Goal: Transaction & Acquisition: Purchase product/service

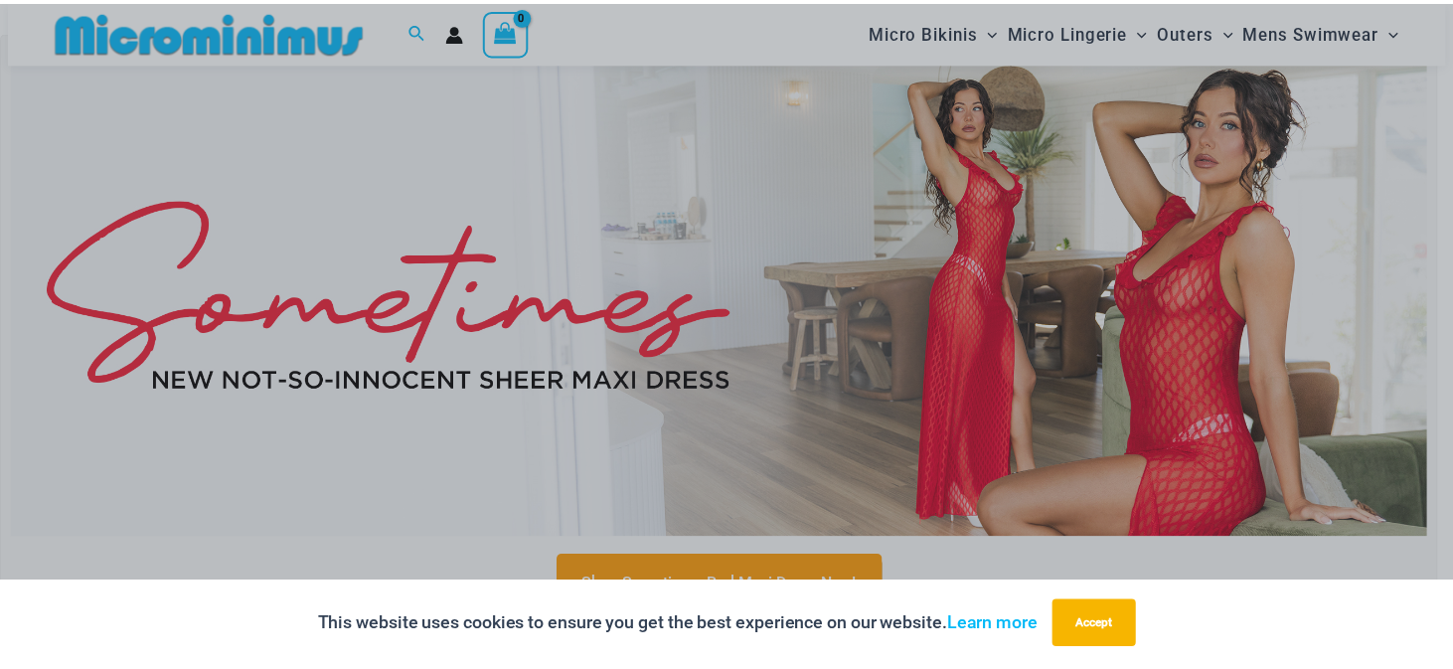
scroll to position [180, 0]
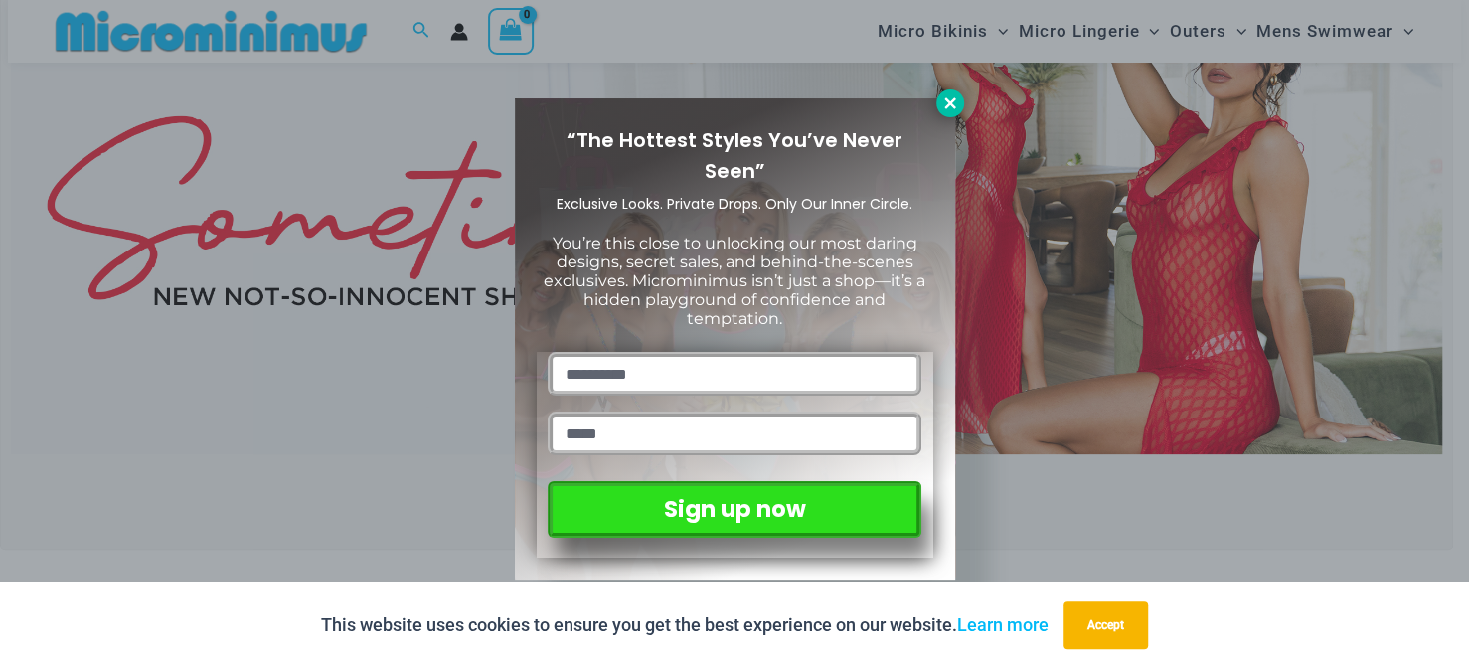
click at [945, 101] on icon at bounding box center [950, 103] width 18 height 18
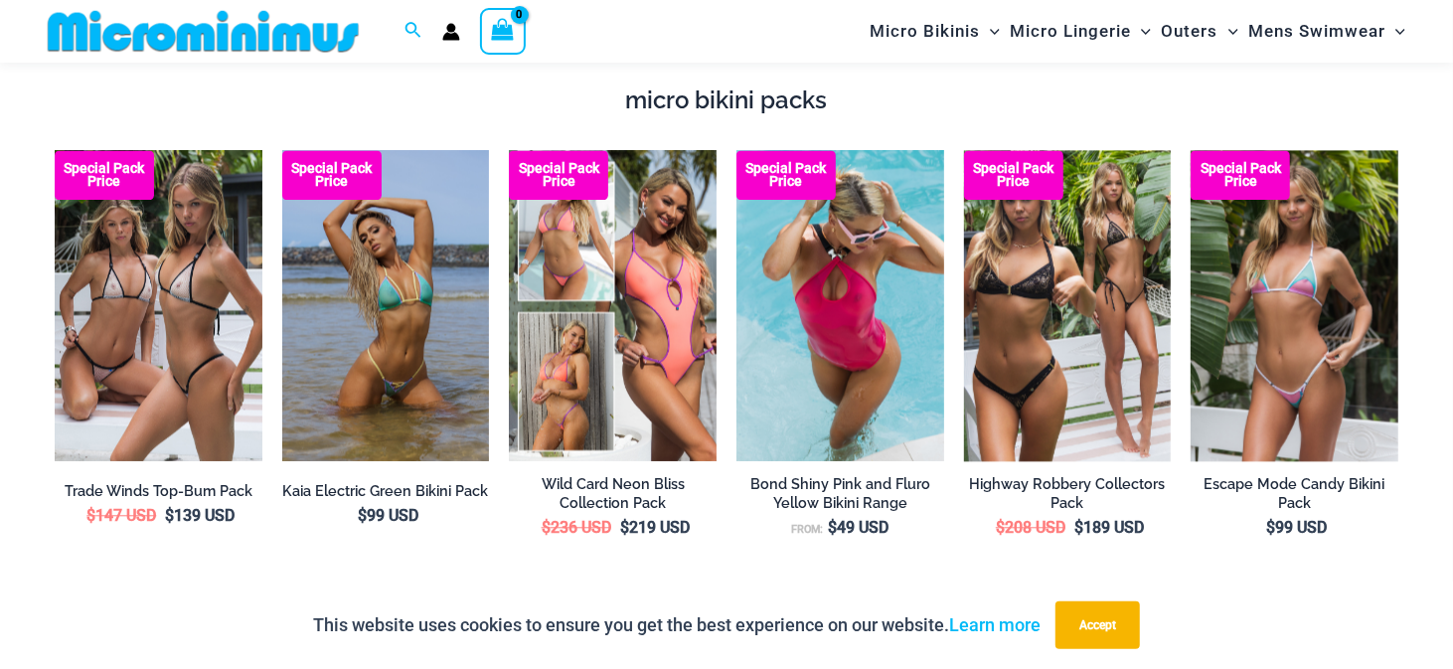
scroll to position [0, 0]
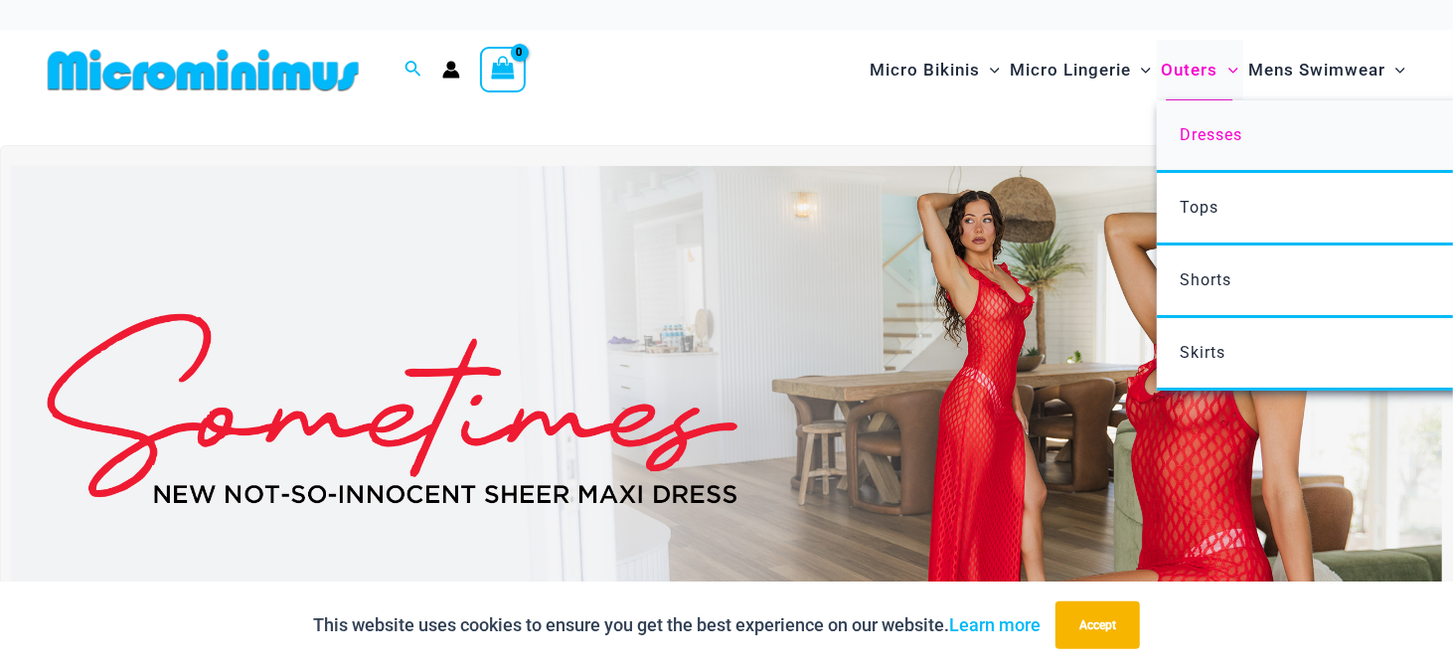
click at [1208, 129] on span "Dresses" at bounding box center [1211, 134] width 63 height 19
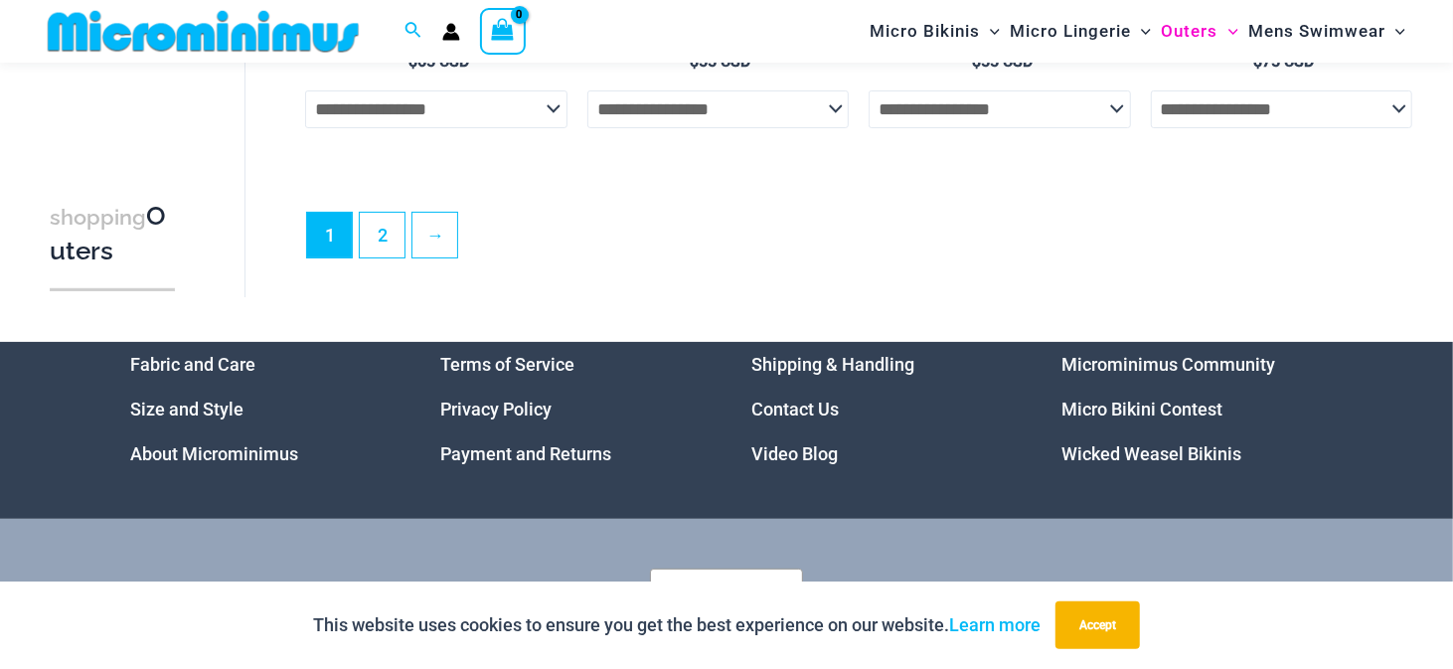
scroll to position [4866, 0]
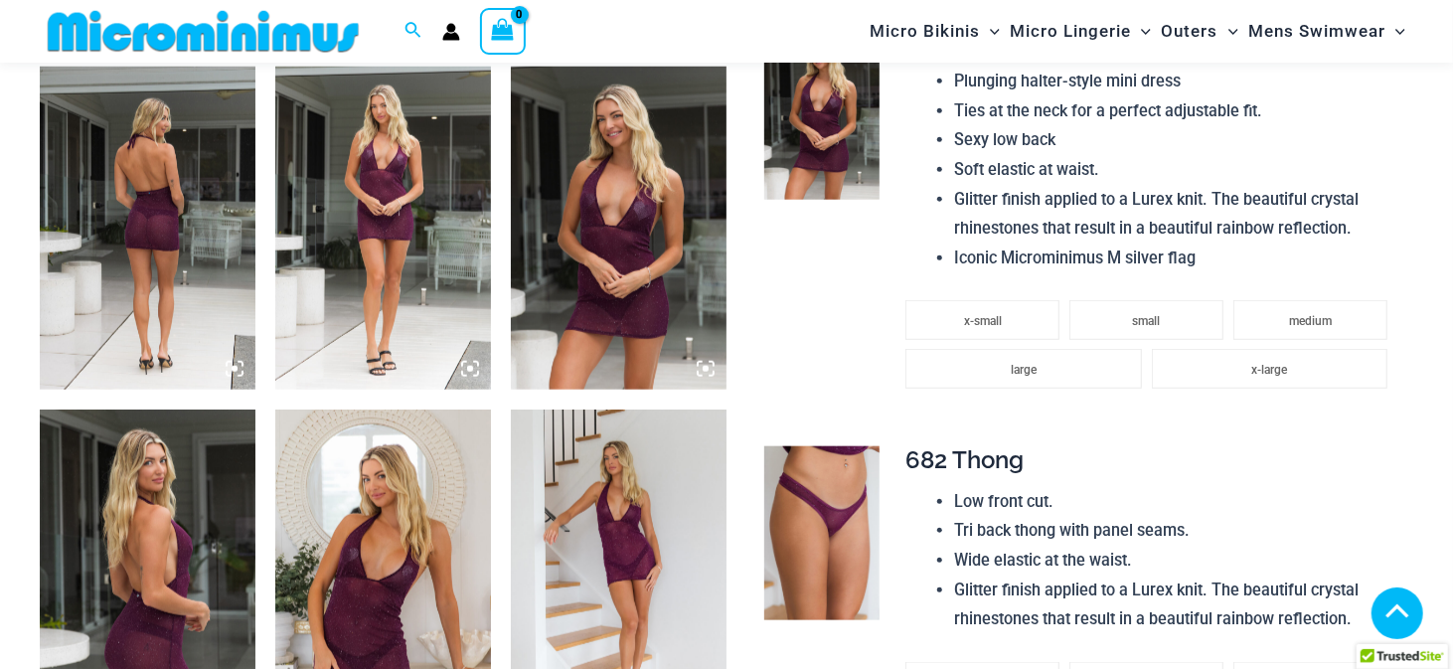
scroll to position [1080, 0]
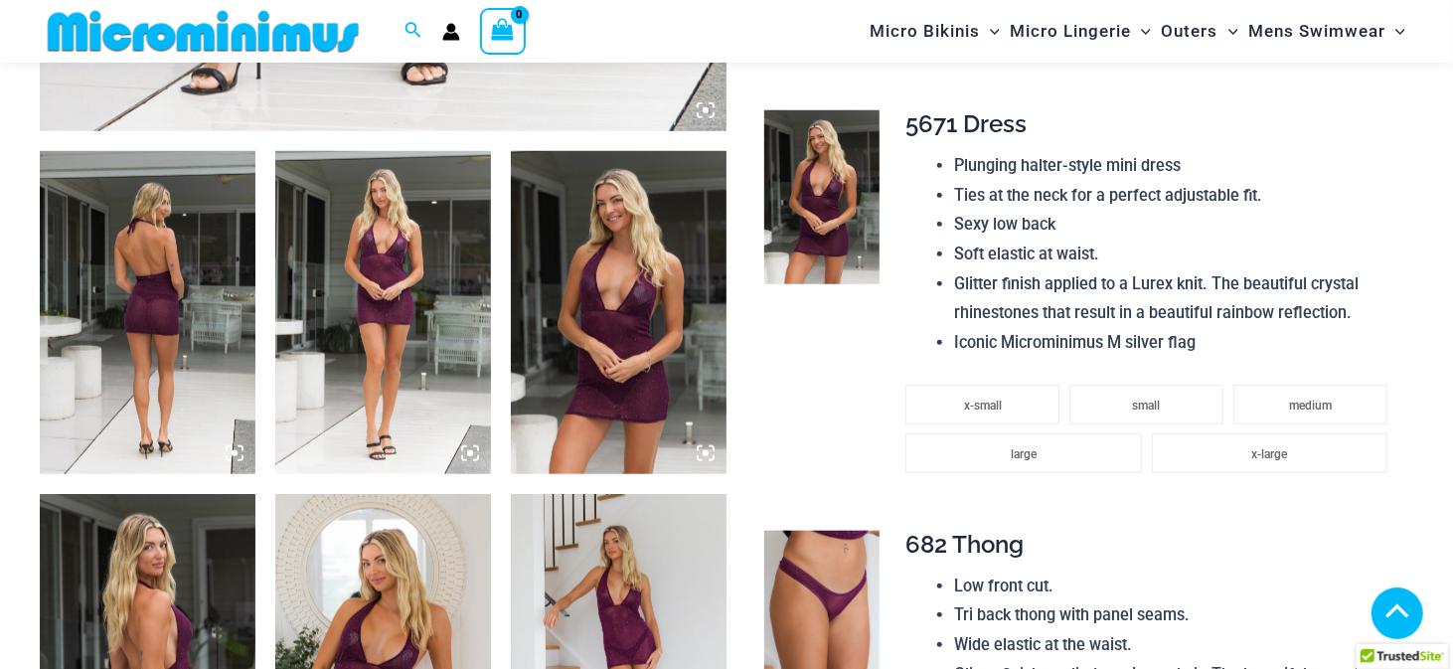
click at [170, 246] on img at bounding box center [148, 312] width 216 height 323
click at [232, 455] on icon at bounding box center [235, 453] width 6 height 6
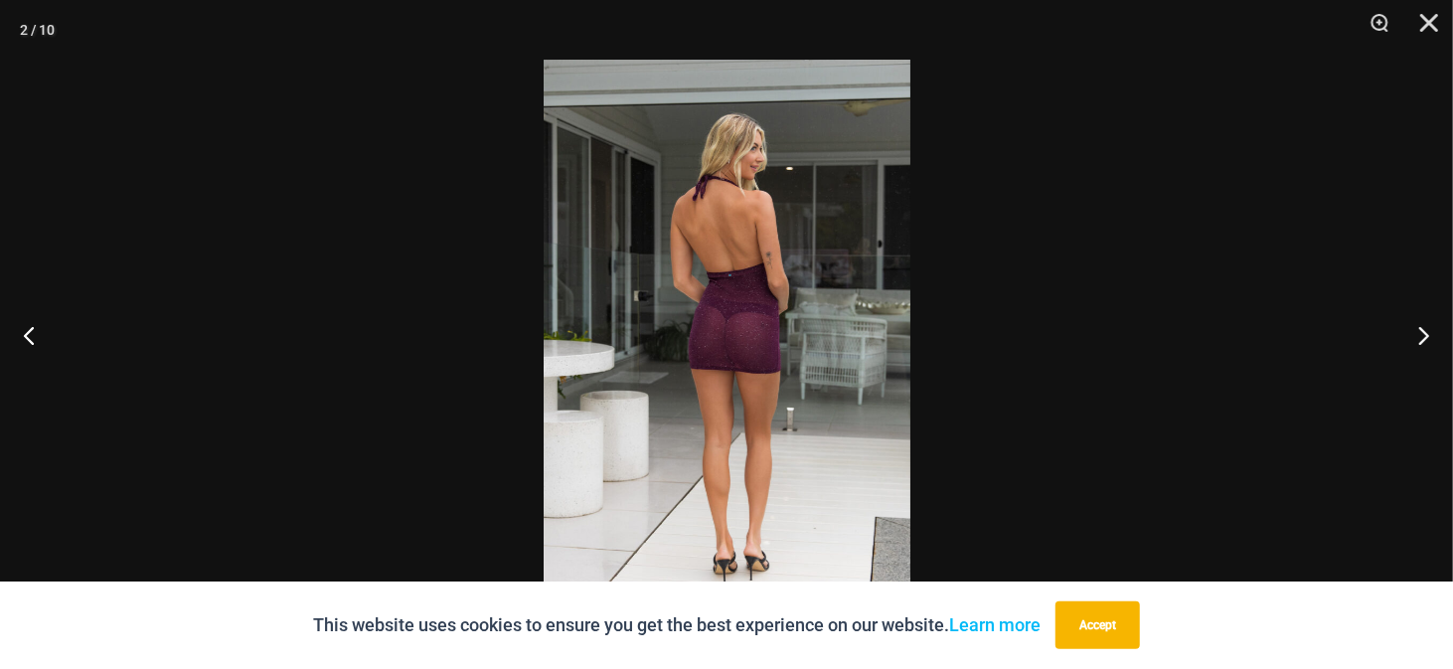
click at [787, 237] on img at bounding box center [727, 335] width 367 height 550
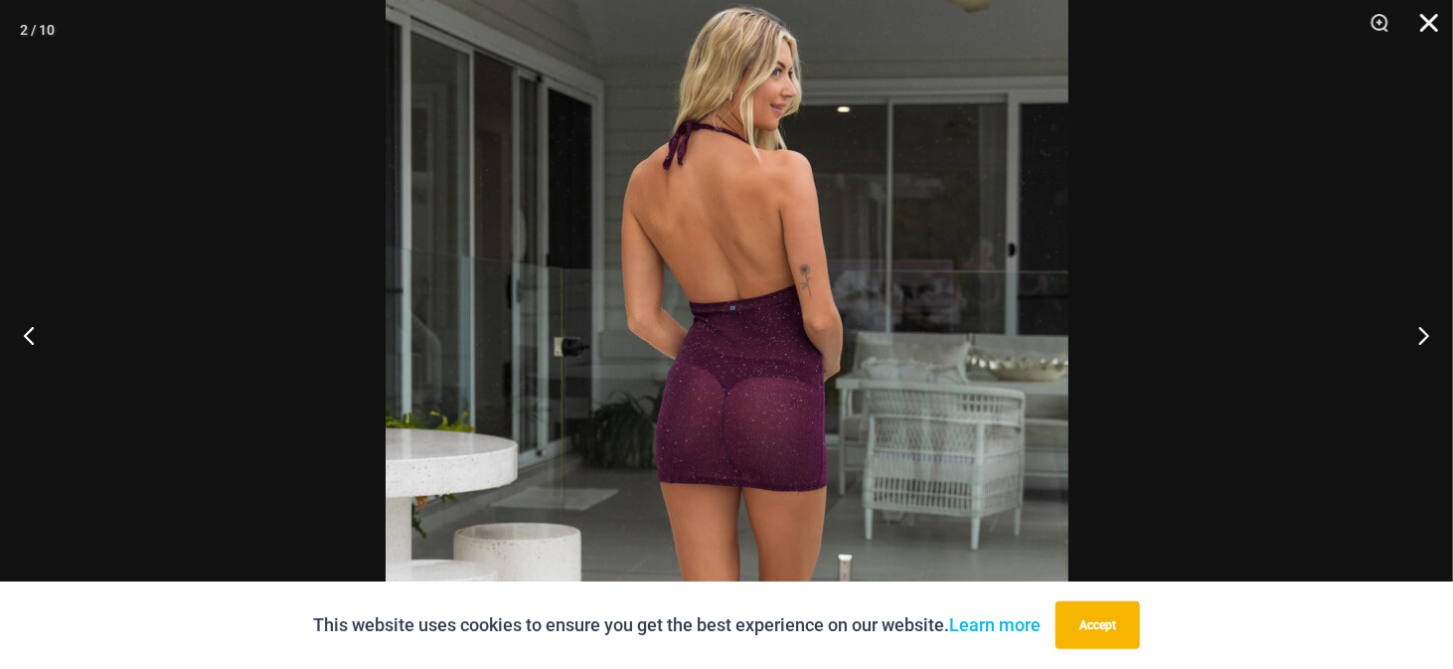
click at [1435, 20] on button "Close" at bounding box center [1422, 30] width 50 height 60
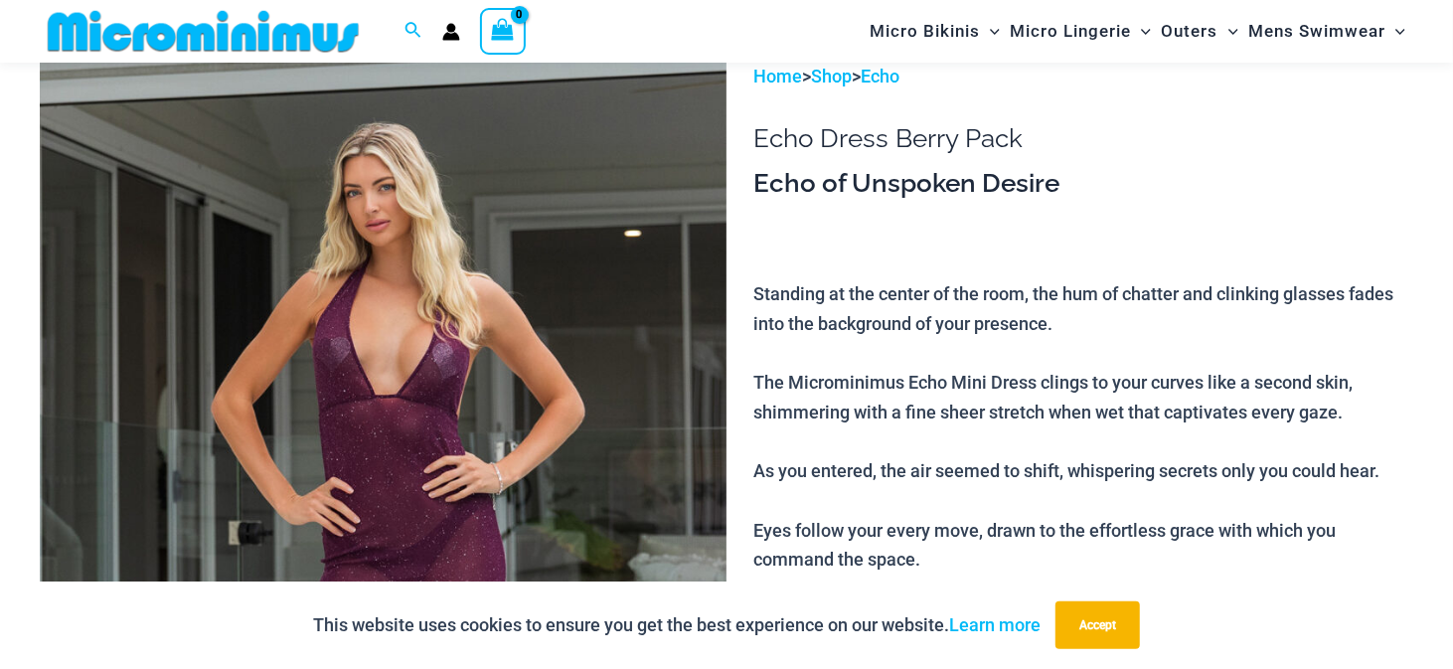
scroll to position [0, 0]
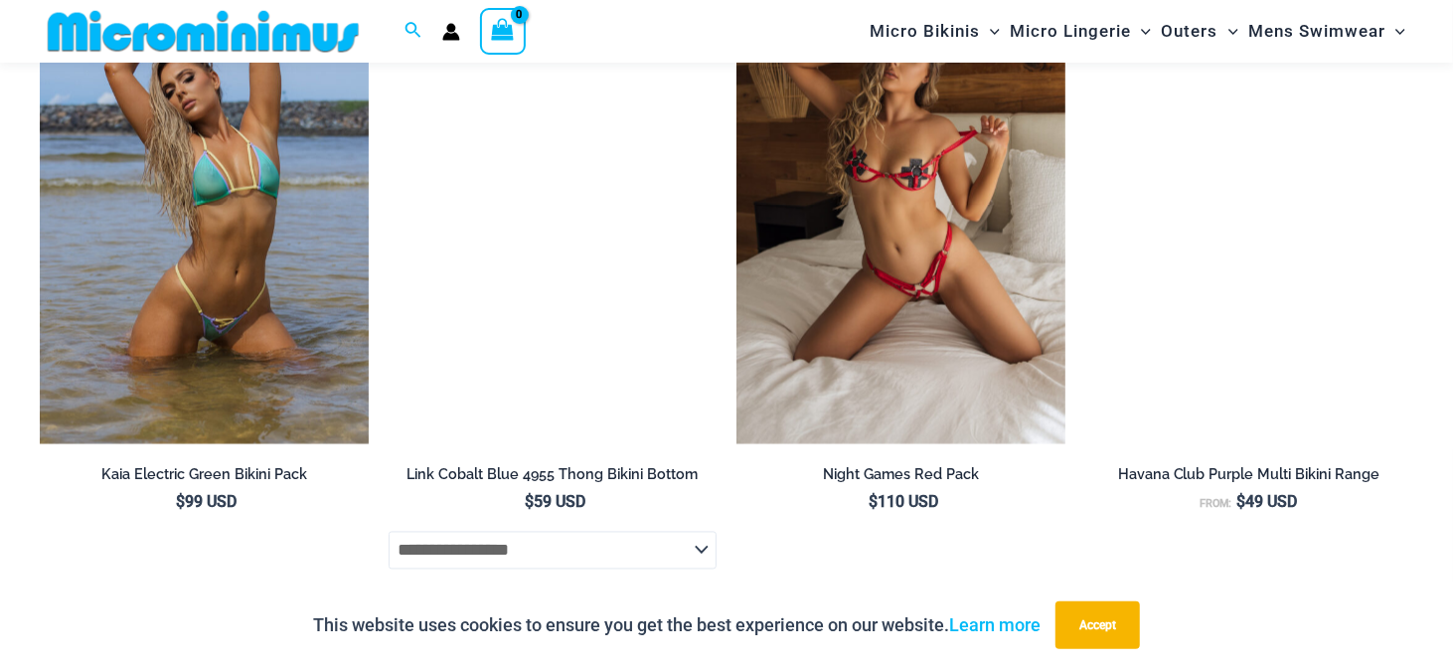
scroll to position [6842, 0]
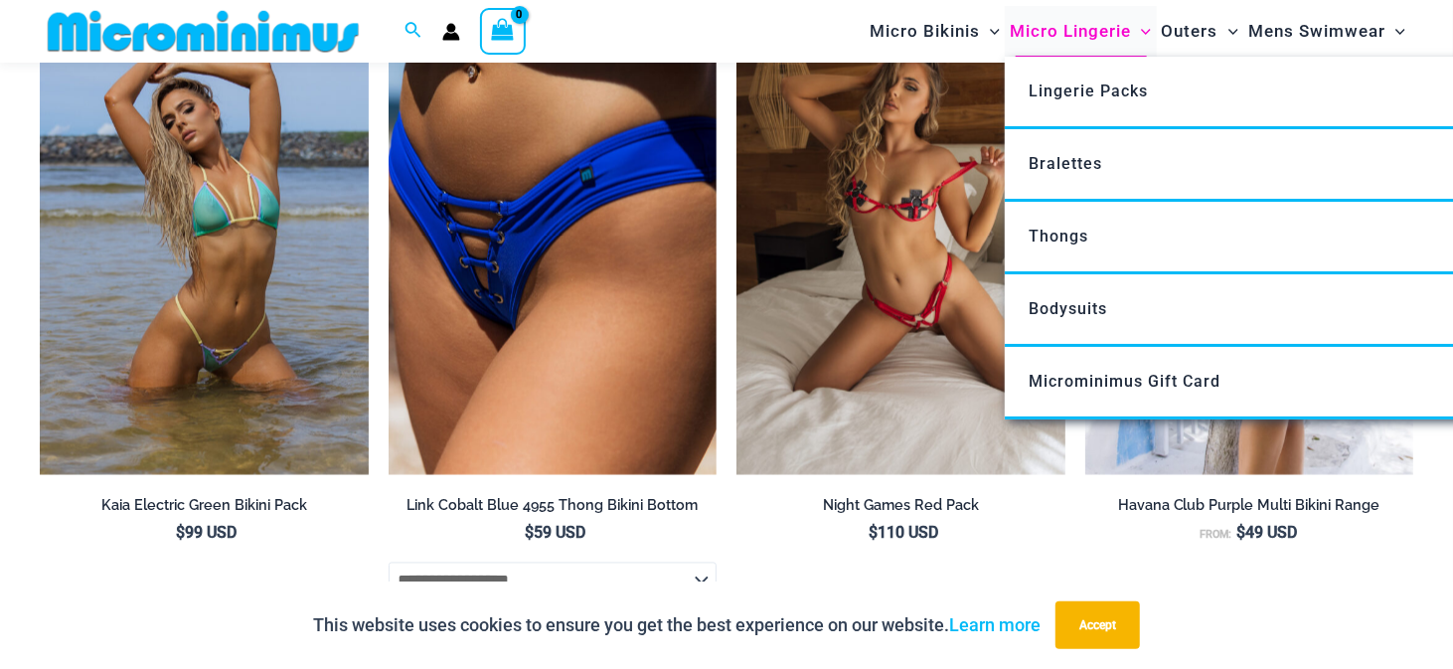
click at [1085, 22] on span "Micro Lingerie" at bounding box center [1070, 31] width 121 height 51
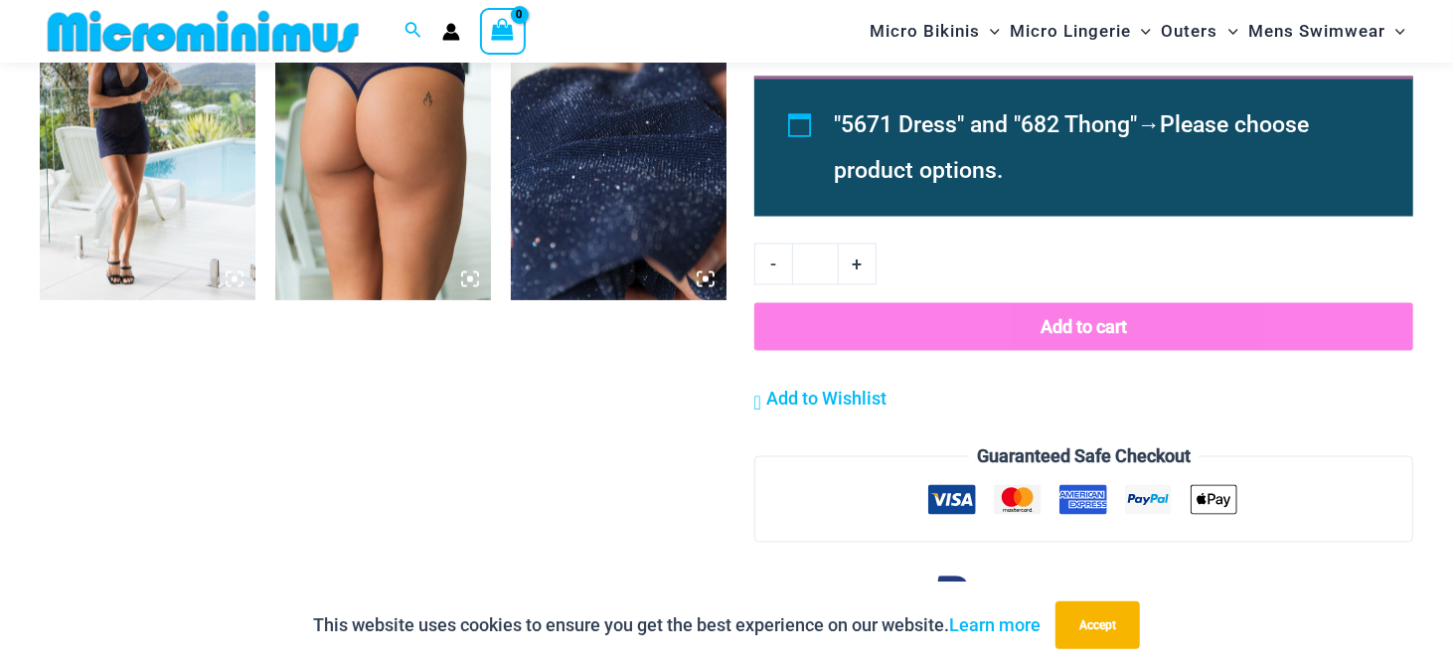
scroll to position [2167, 0]
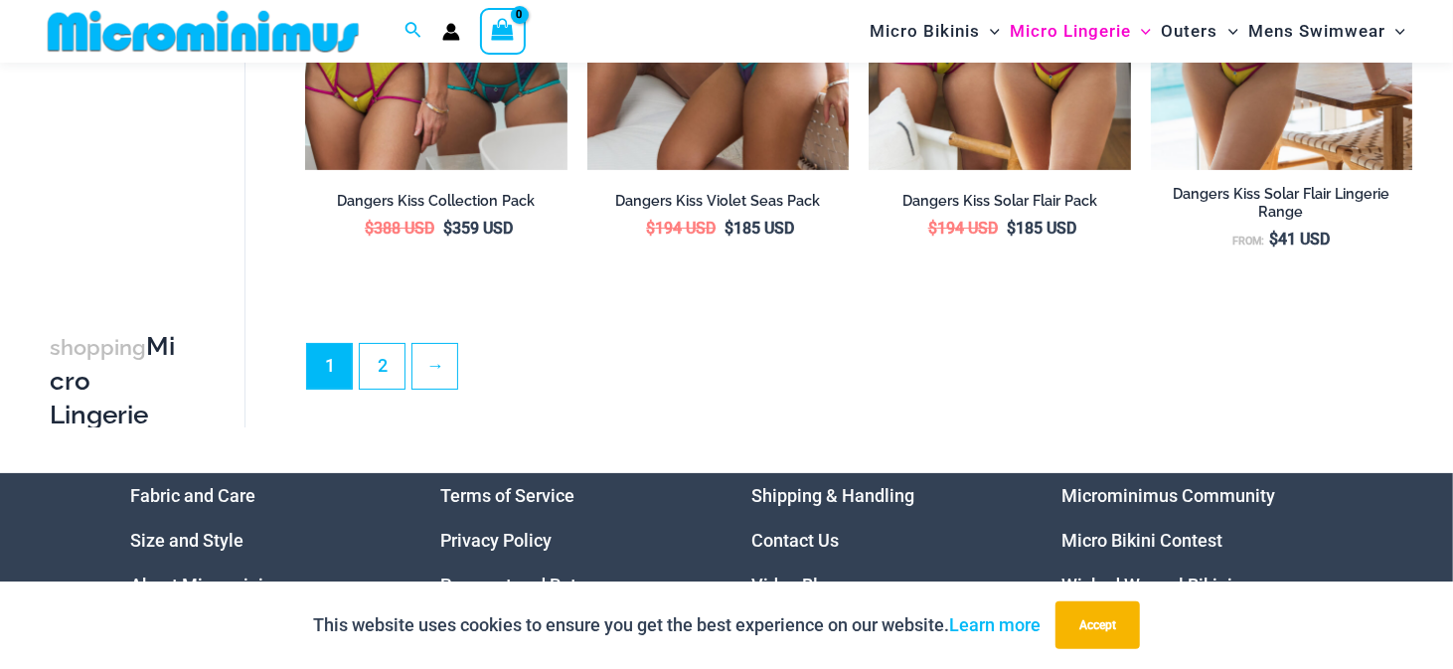
scroll to position [4853, 0]
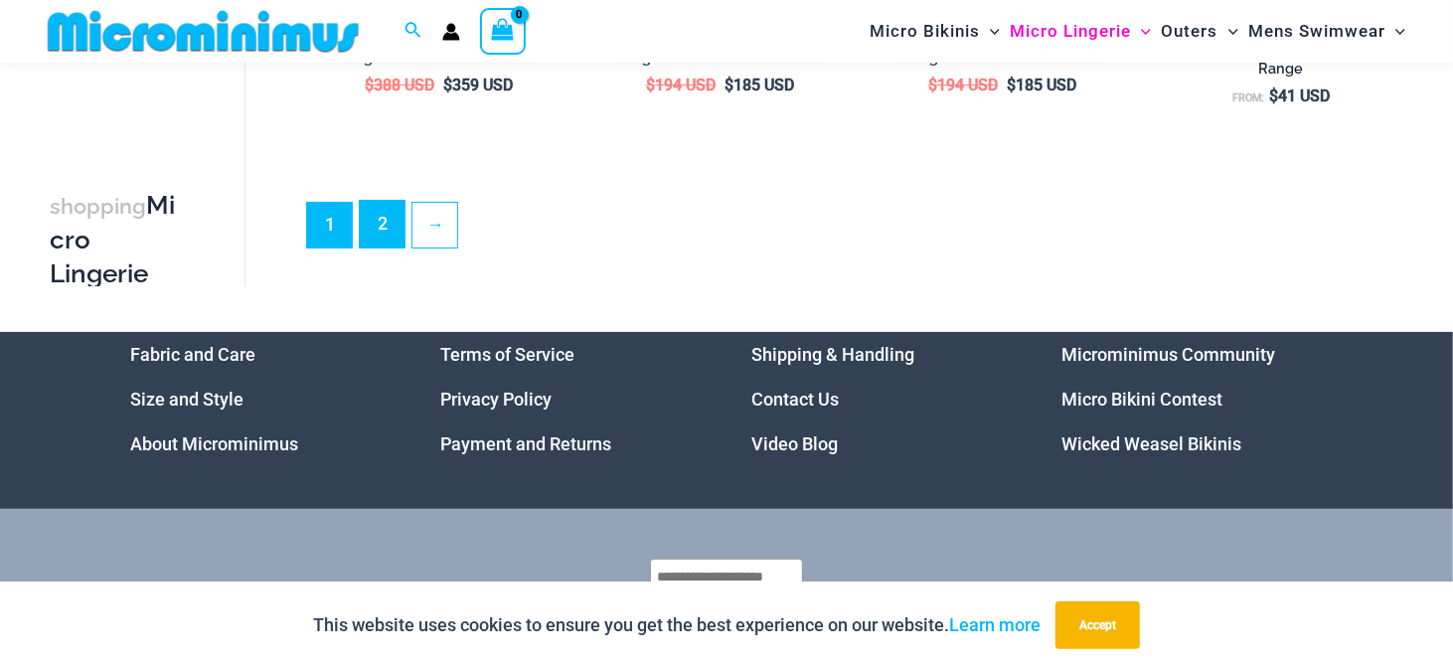
click at [382, 239] on link "2" at bounding box center [382, 224] width 45 height 47
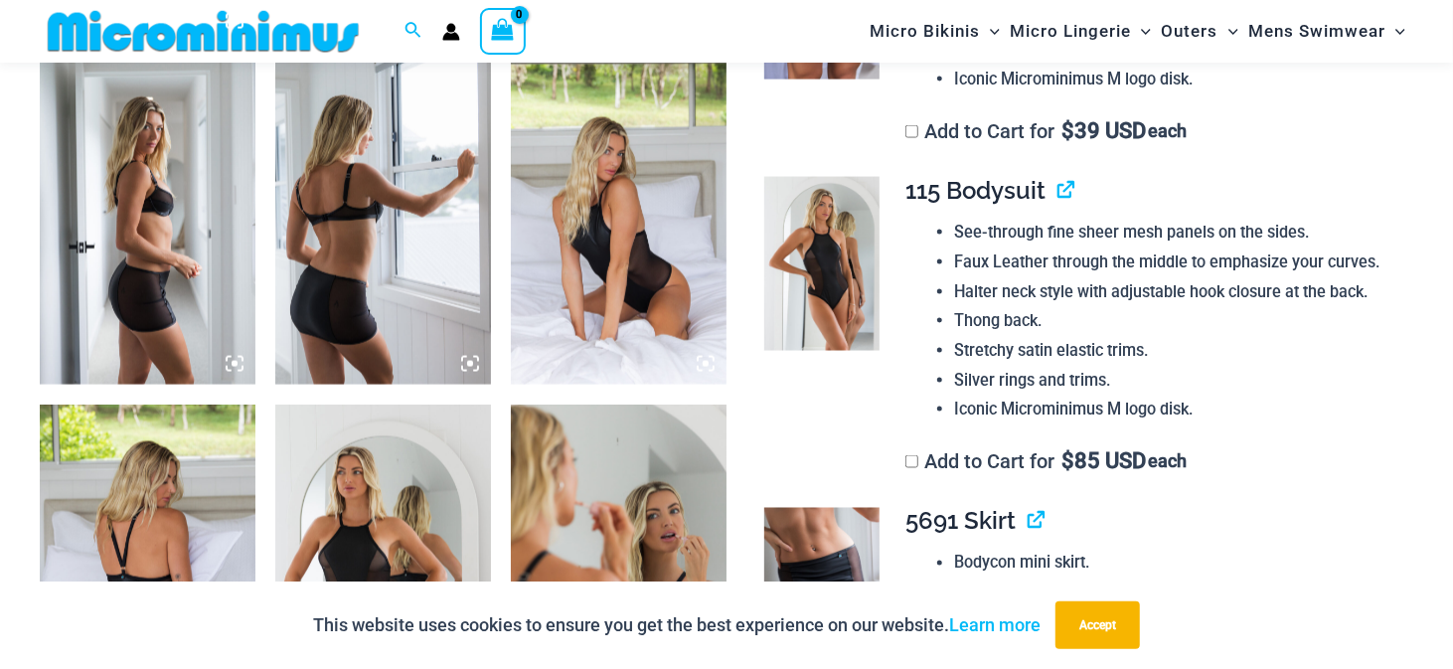
scroll to position [1969, 0]
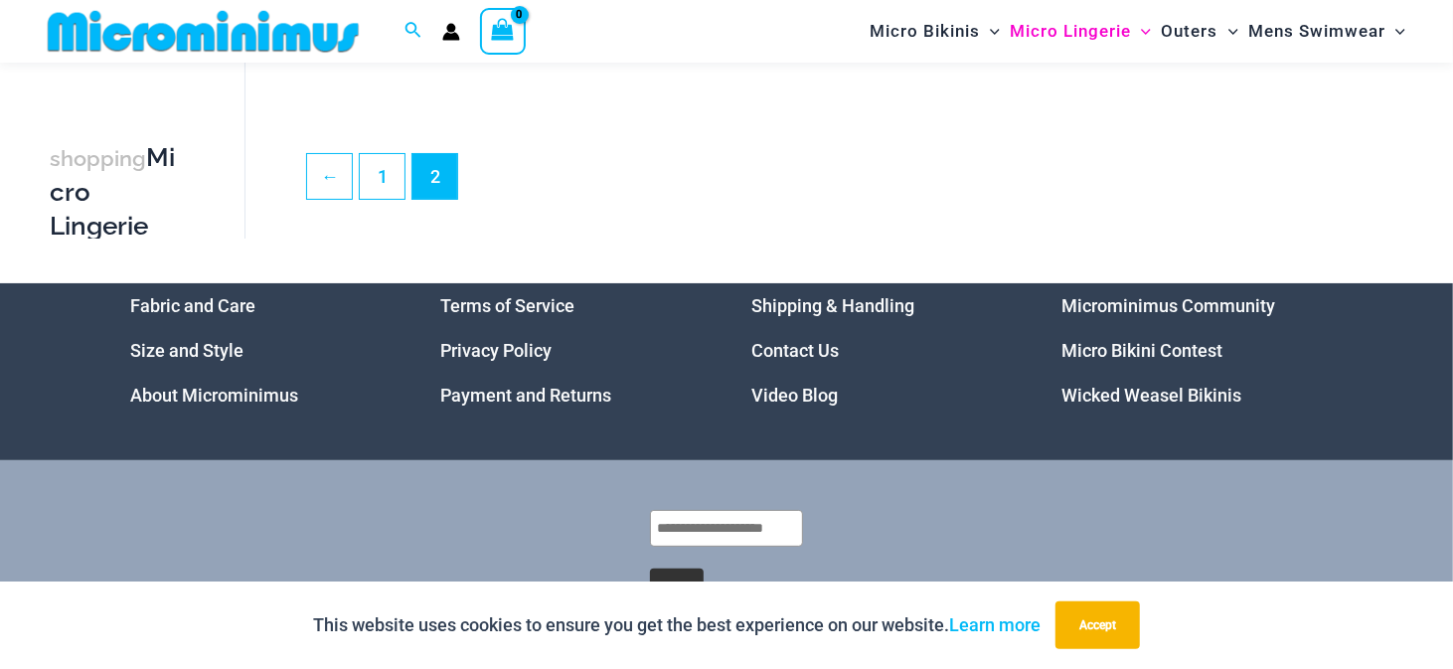
scroll to position [4853, 0]
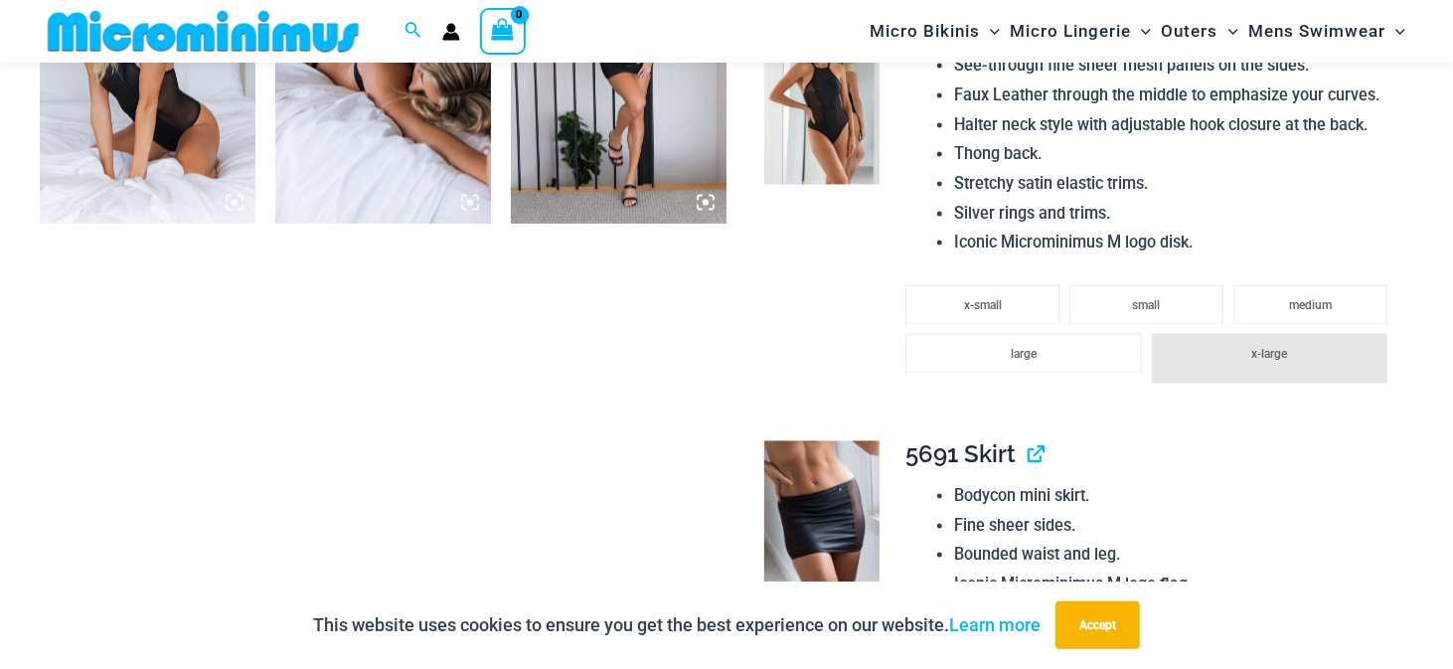
scroll to position [2366, 0]
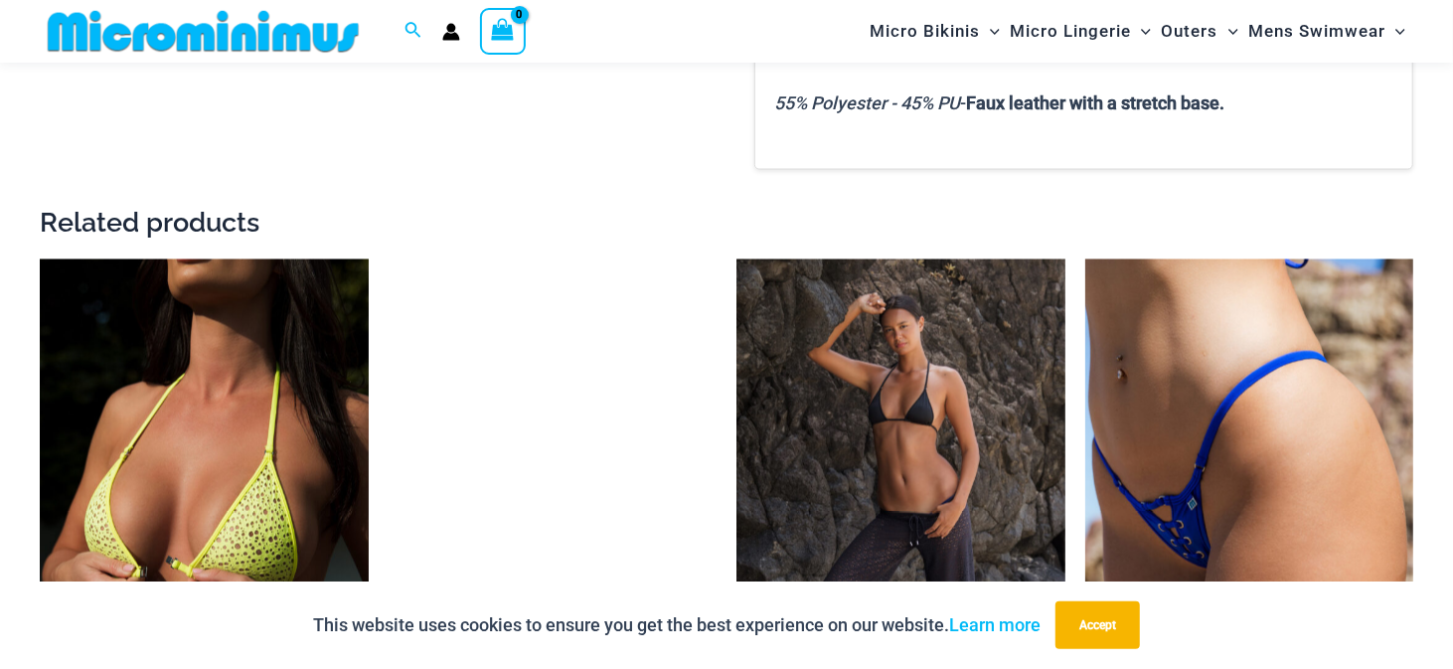
scroll to position [2272, 0]
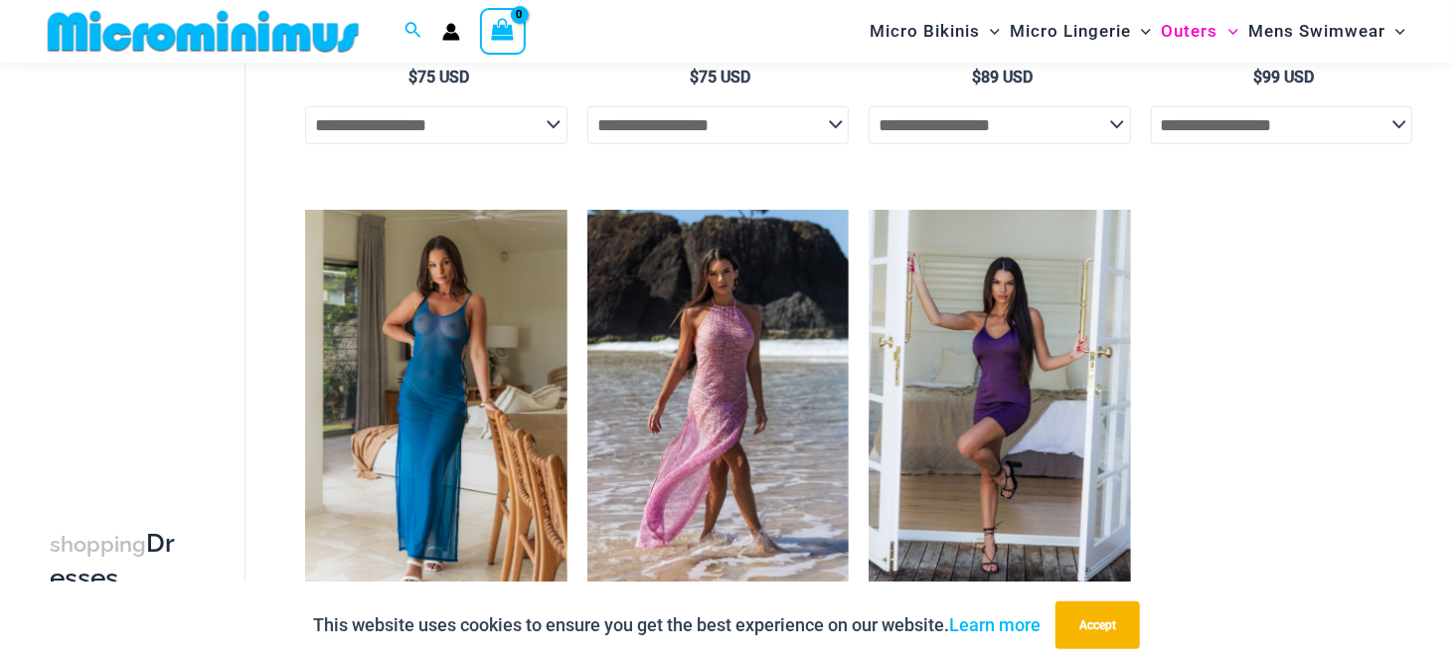
scroll to position [680, 0]
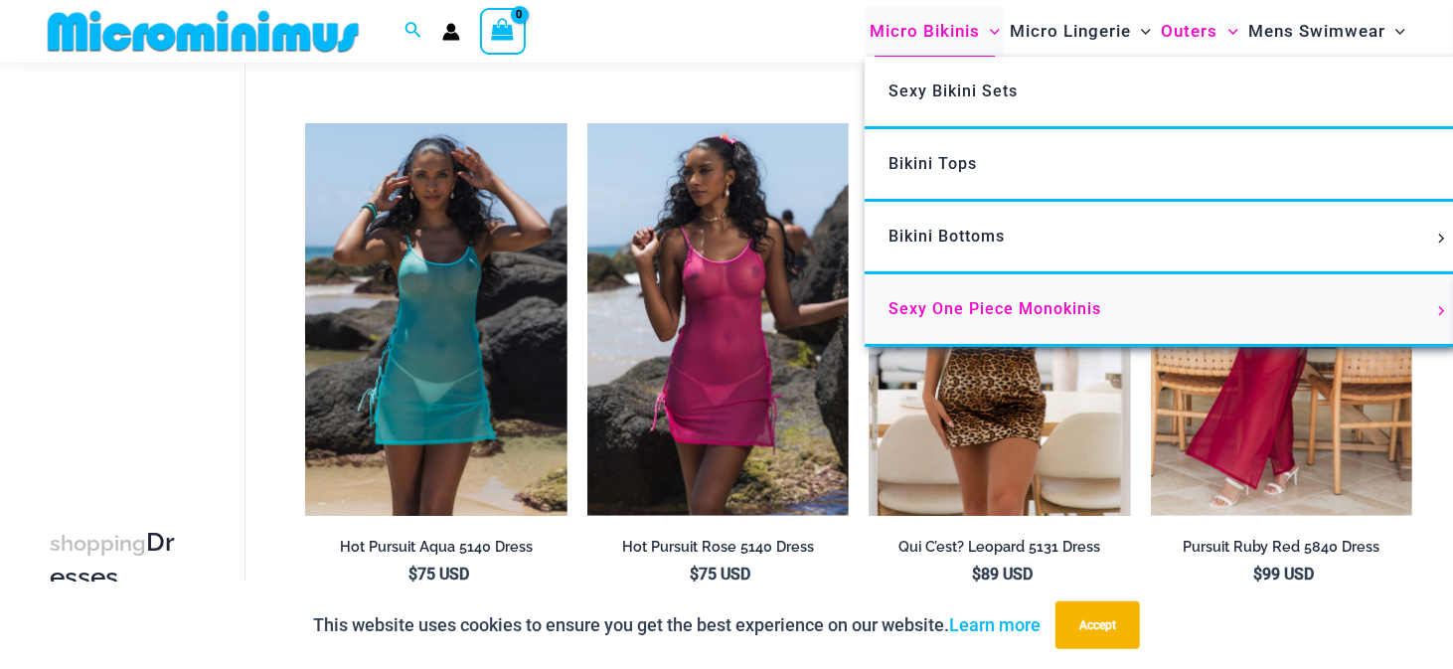
click at [959, 307] on span "Sexy One Piece Monokinis" at bounding box center [994, 308] width 213 height 19
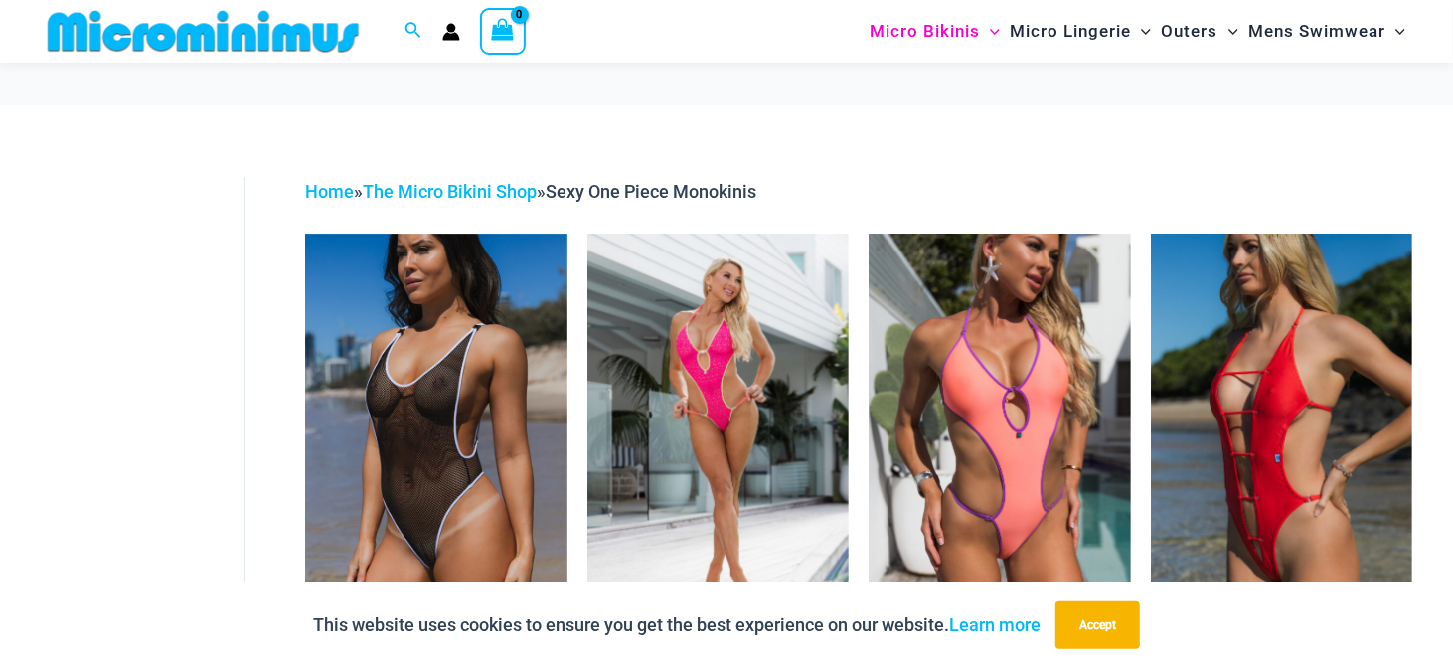
scroll to position [85, 0]
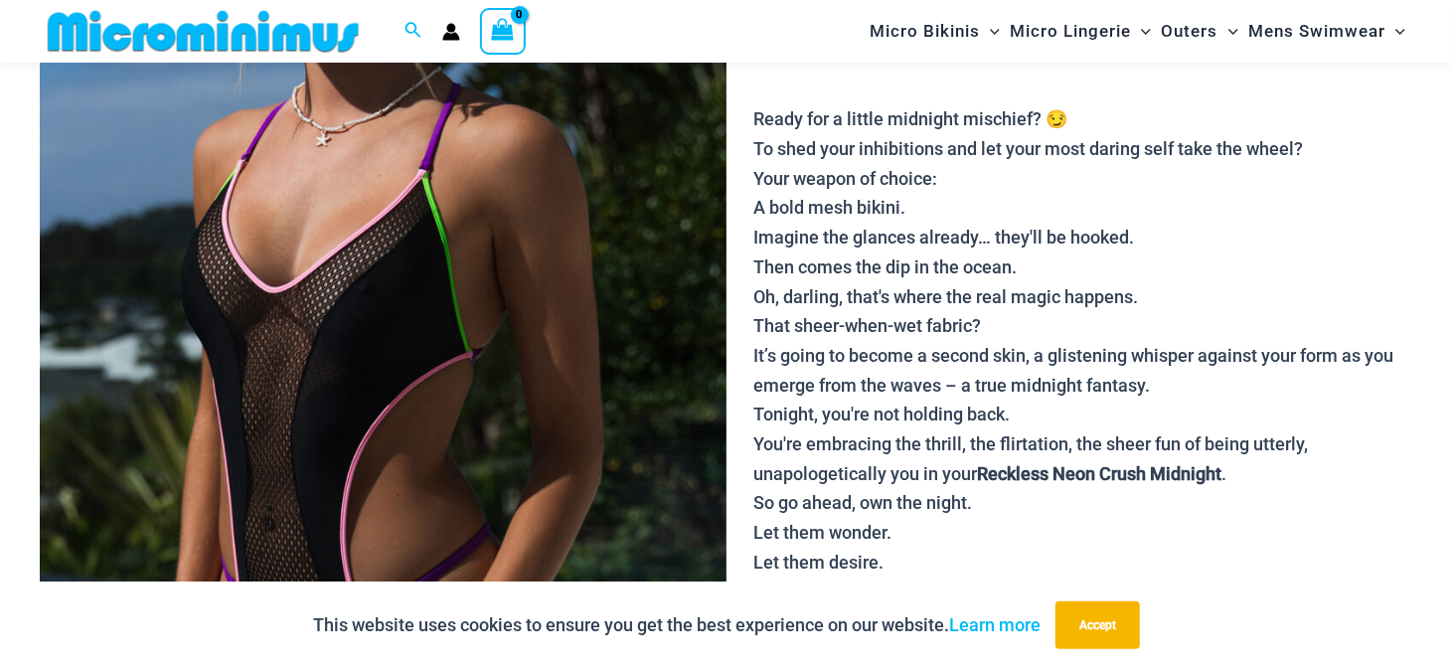
scroll to position [286, 0]
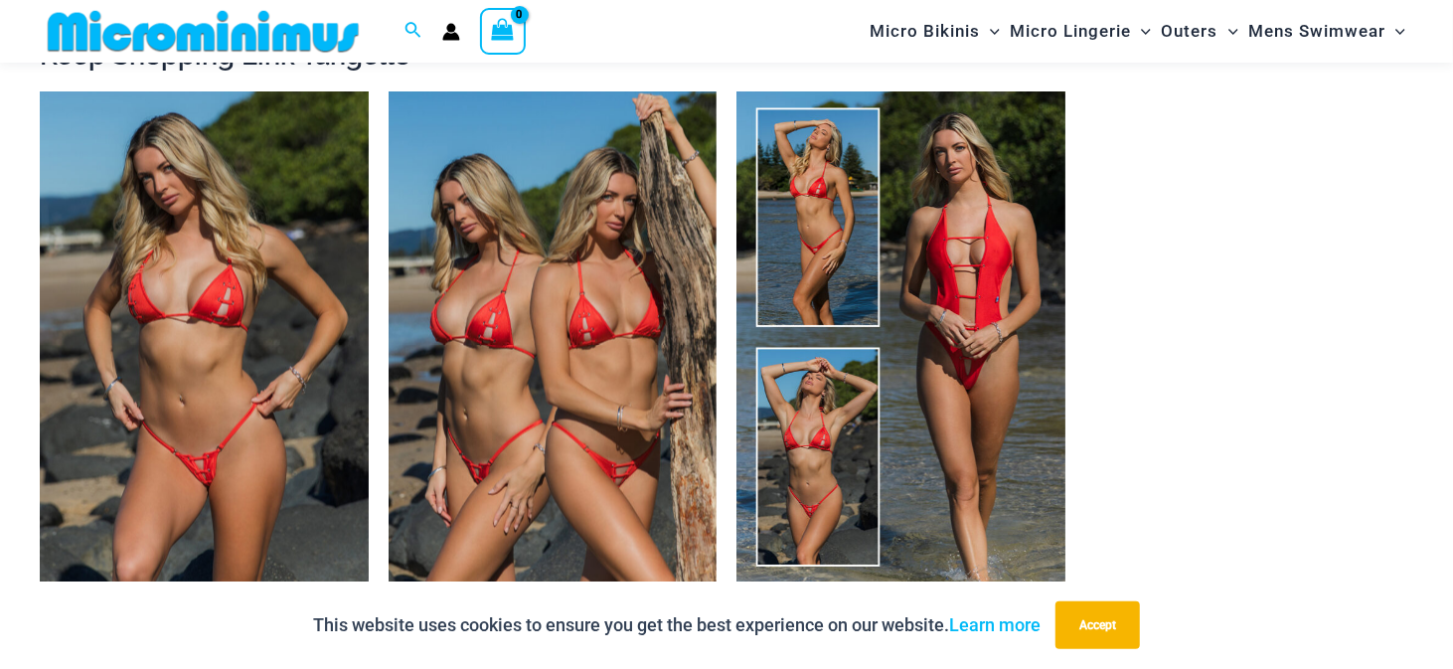
scroll to position [2267, 0]
